Goal: Information Seeking & Learning: Learn about a topic

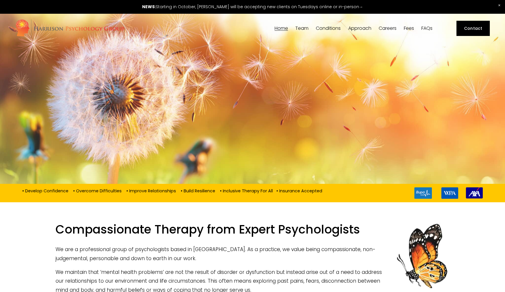
click at [410, 28] on link "Fees" at bounding box center [409, 29] width 10 height 6
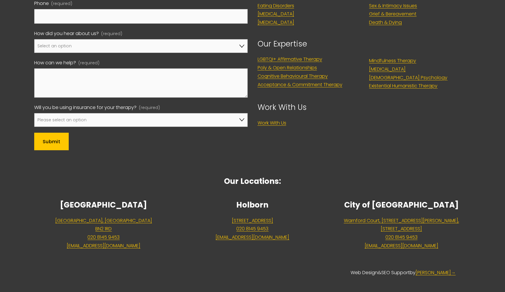
scroll to position [488, 0]
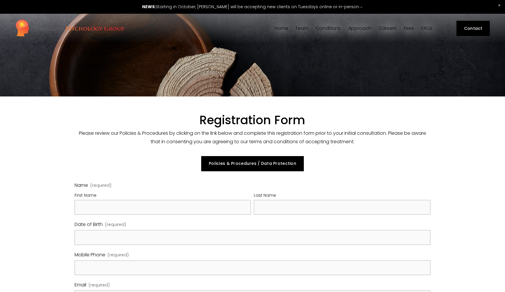
select select "GB"
click at [262, 164] on link "Policies & Procedures / Data Protection" at bounding box center [252, 163] width 102 height 15
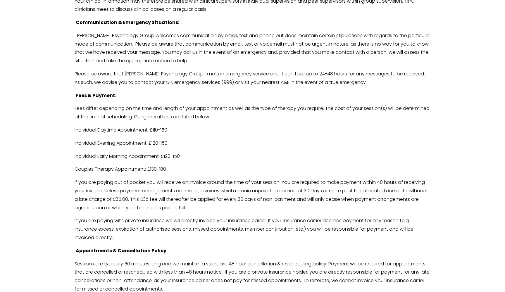
scroll to position [1255, 0]
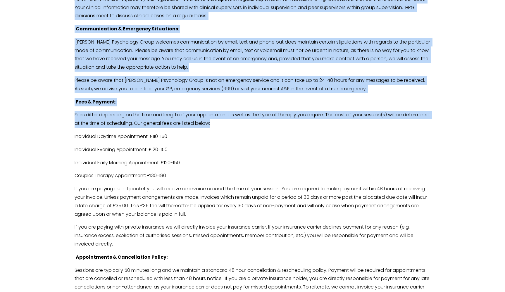
drag, startPoint x: 246, startPoint y: 98, endPoint x: 57, endPoint y: 88, distance: 189.2
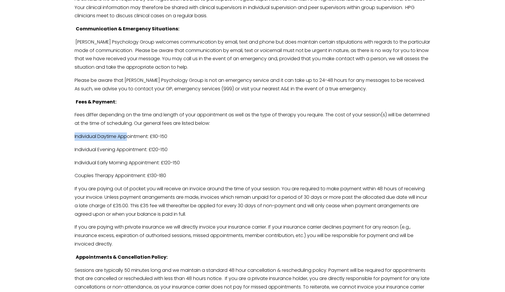
click at [127, 132] on p "Individual Daytime Appointment: £110-150" at bounding box center [253, 136] width 356 height 8
click at [189, 159] on p "Individual Early Morning Appointment: £120-150" at bounding box center [253, 163] width 356 height 8
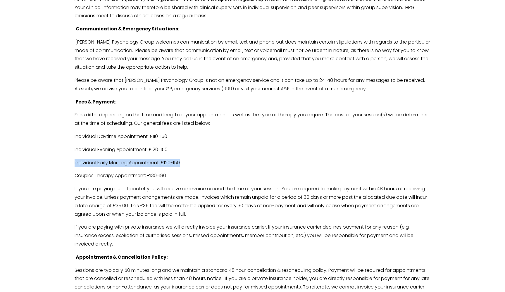
drag, startPoint x: 190, startPoint y: 135, endPoint x: 75, endPoint y: 129, distance: 114.5
click at [124, 172] on p "Couples Therapy Appointment: £130-180" at bounding box center [253, 176] width 356 height 8
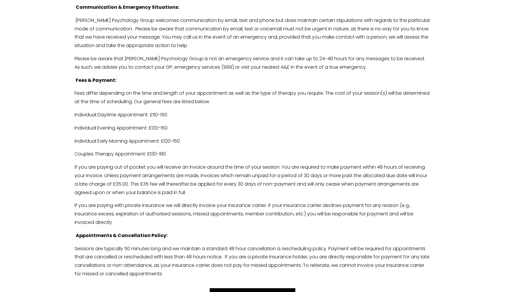
scroll to position [1281, 0]
